Goal: Task Accomplishment & Management: Use online tool/utility

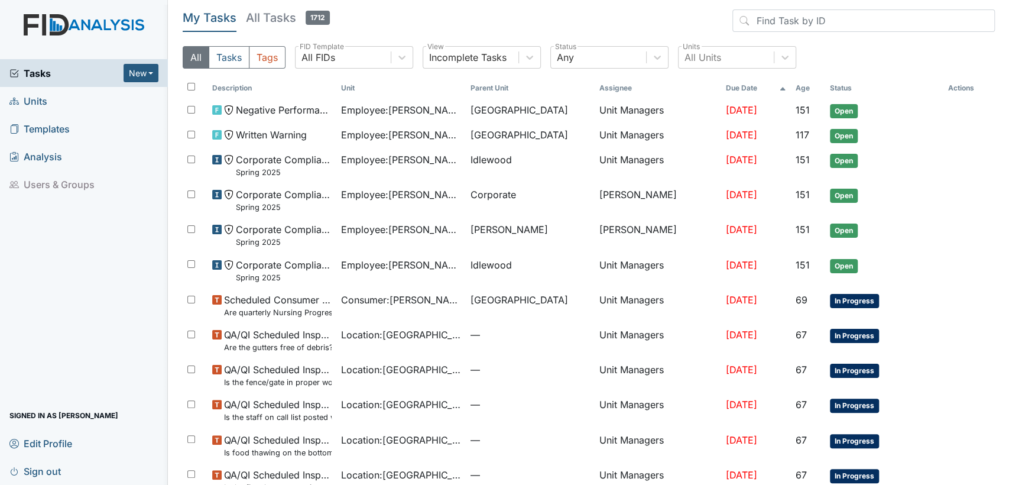
click at [44, 99] on span "Units" at bounding box center [28, 101] width 38 height 18
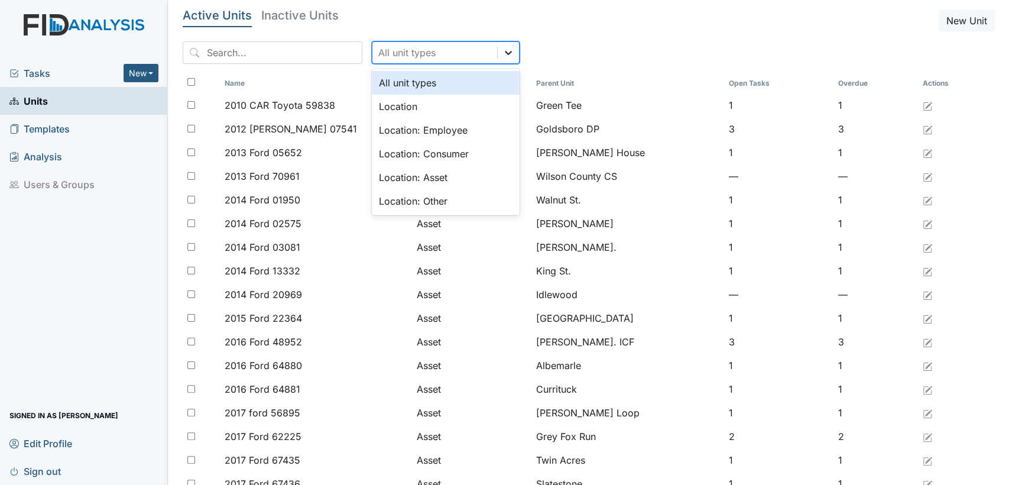
click at [503, 55] on icon at bounding box center [509, 53] width 12 height 12
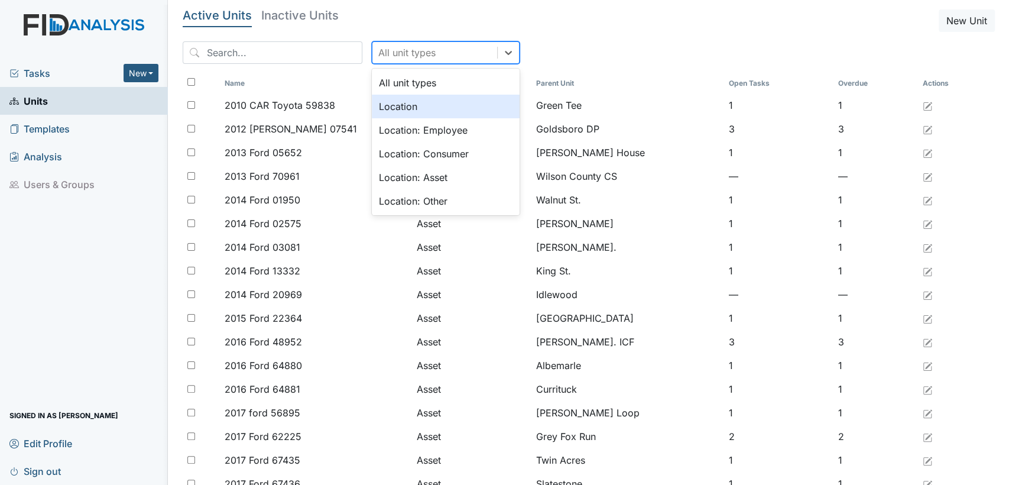
click at [449, 113] on div "Location" at bounding box center [446, 107] width 148 height 24
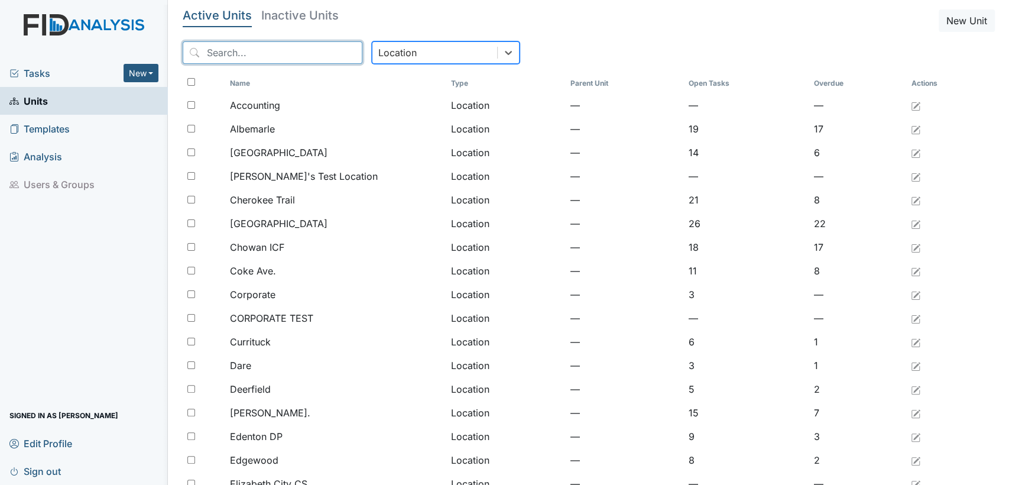
click at [215, 53] on input "search" at bounding box center [273, 52] width 180 height 22
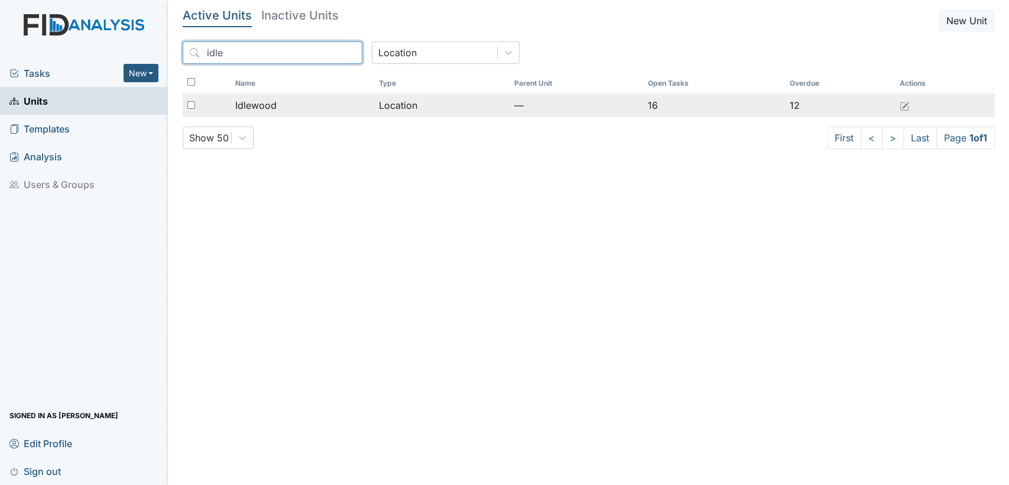
type input "idle"
click at [255, 103] on span "Idlewood" at bounding box center [255, 105] width 41 height 14
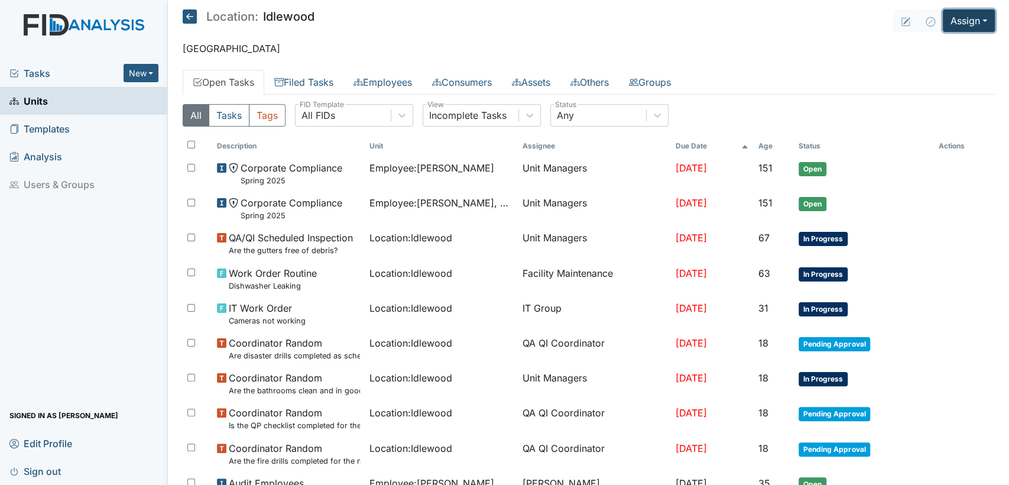
click at [962, 22] on button "Assign" at bounding box center [969, 20] width 52 height 22
click at [331, 86] on link "Filed Tasks" at bounding box center [303, 82] width 79 height 25
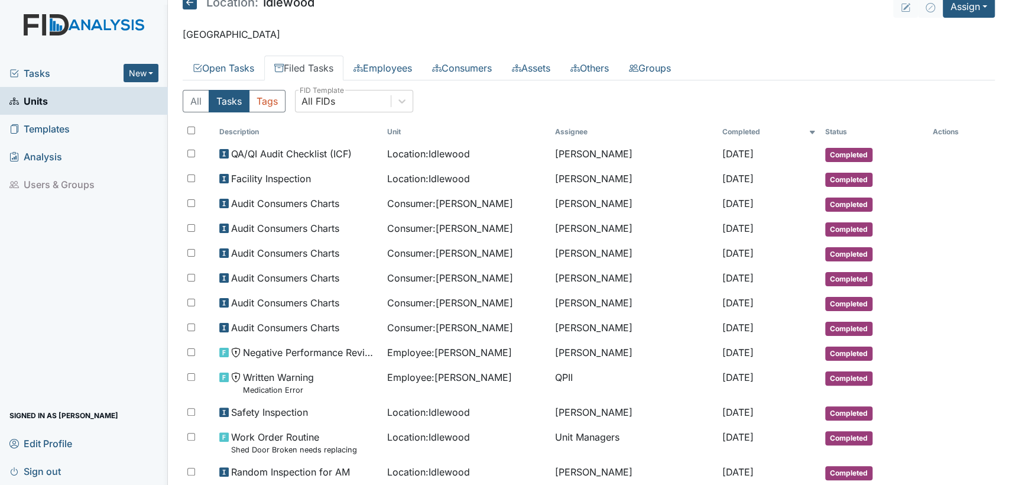
scroll to position [12, 0]
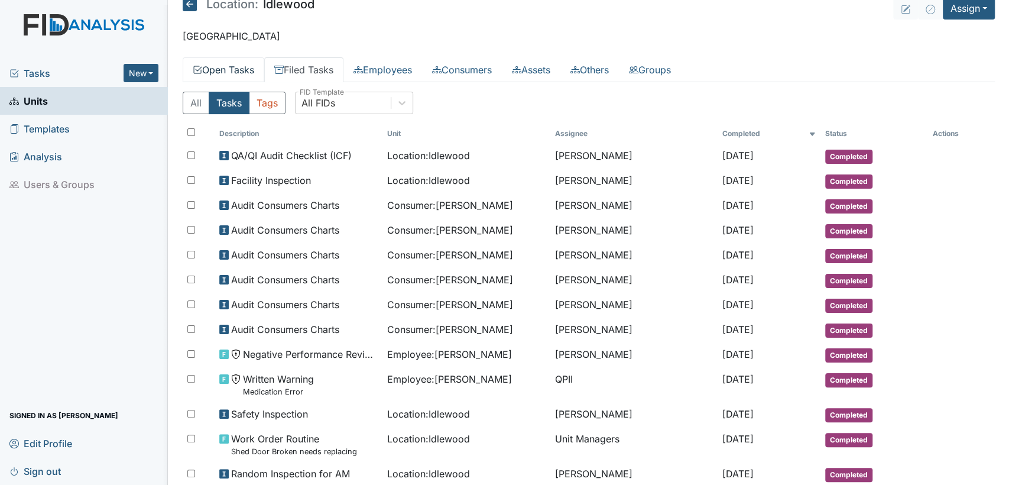
click at [208, 67] on link "Open Tasks" at bounding box center [224, 69] width 82 height 25
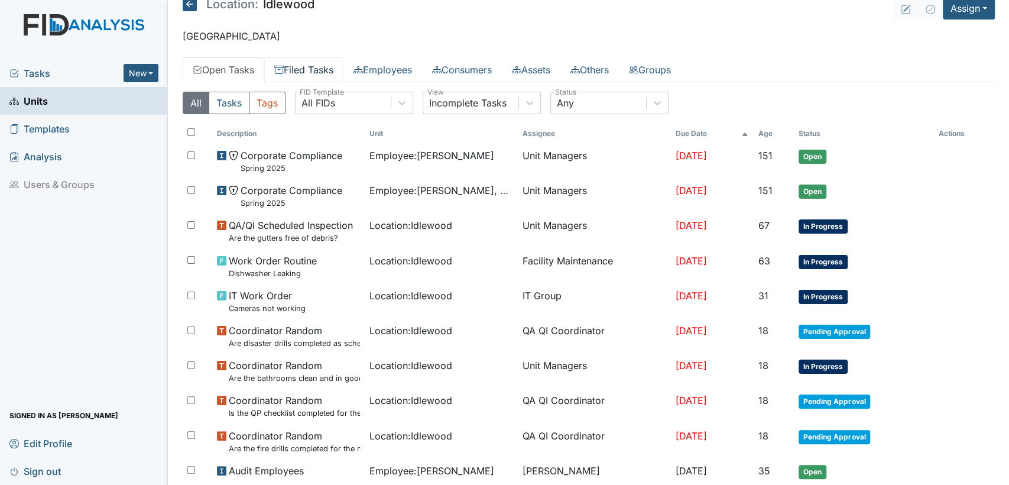
click at [287, 67] on link "Filed Tasks" at bounding box center [303, 69] width 79 height 25
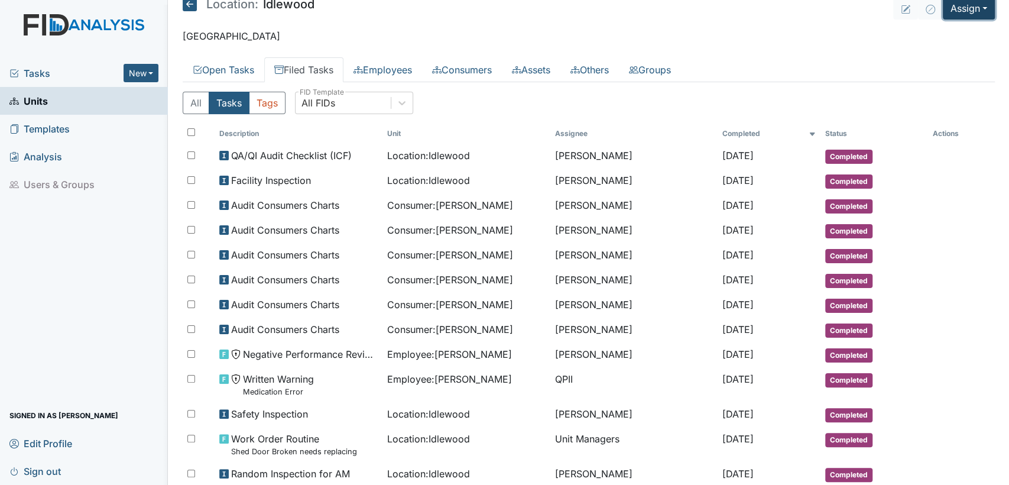
click at [974, 11] on button "Assign" at bounding box center [969, 8] width 52 height 22
click at [963, 53] on link "Assign Inspection" at bounding box center [941, 54] width 106 height 19
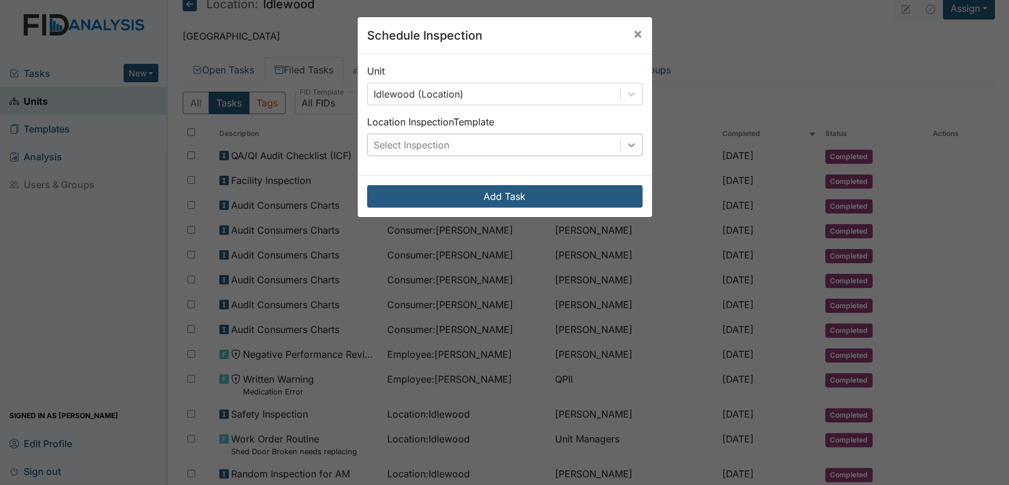
click at [632, 145] on div at bounding box center [631, 144] width 21 height 21
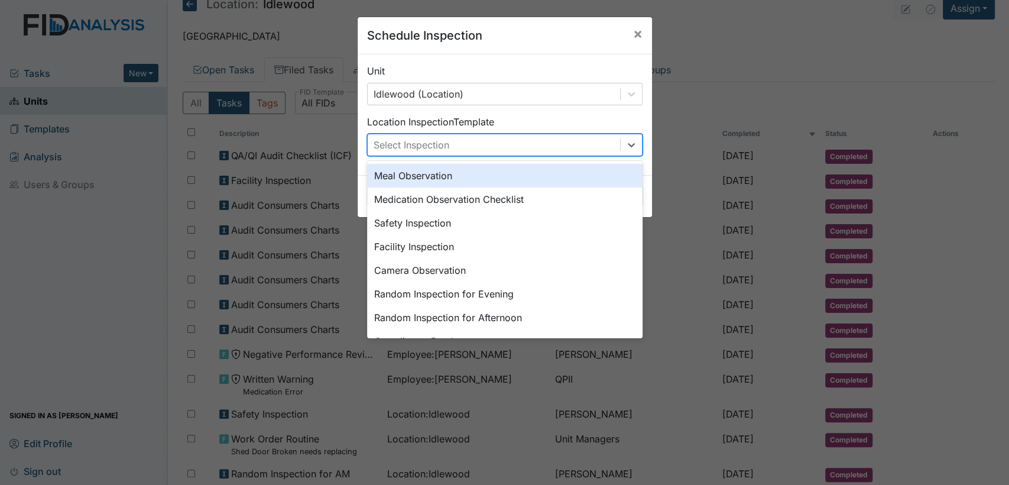
scroll to position [45, 0]
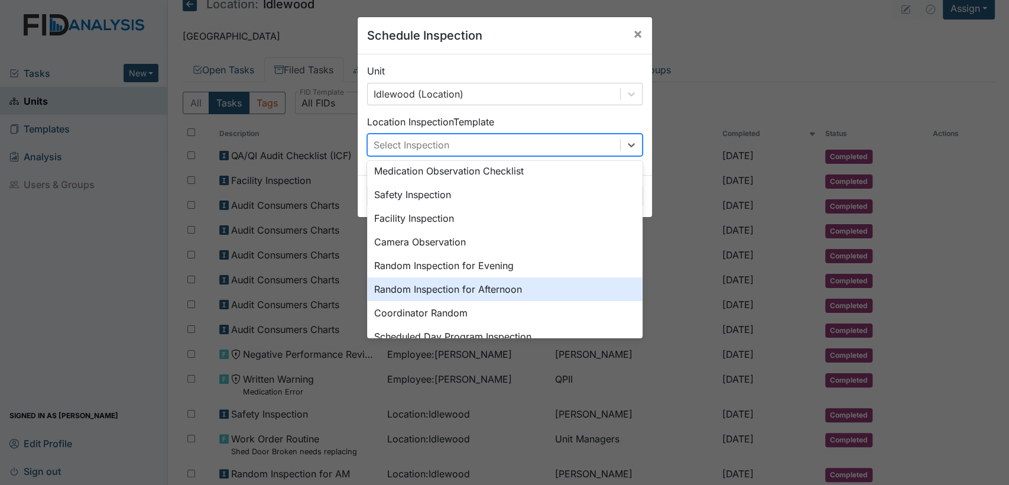
click at [542, 288] on div "Random Inspection for Afternoon" at bounding box center [505, 289] width 276 height 24
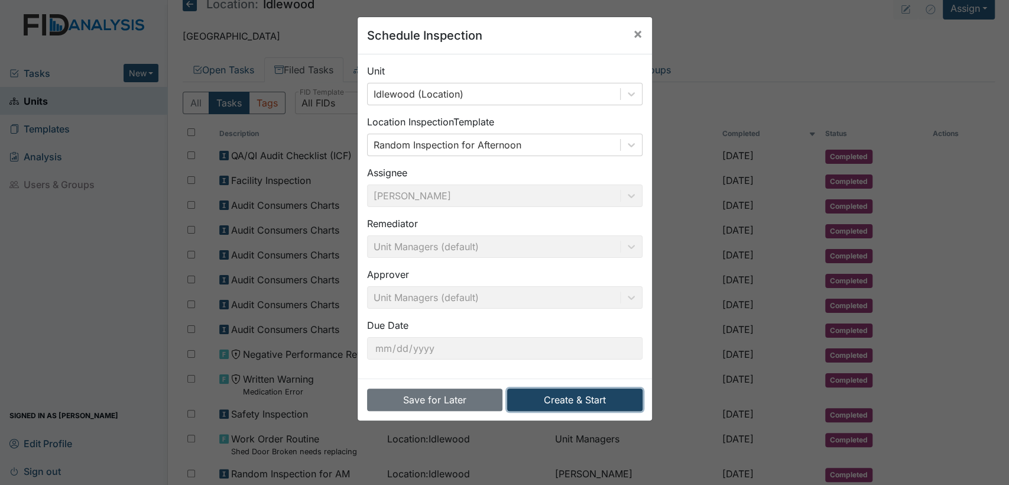
click at [536, 393] on button "Create & Start" at bounding box center [574, 399] width 135 height 22
